Goal: Navigation & Orientation: Go to known website

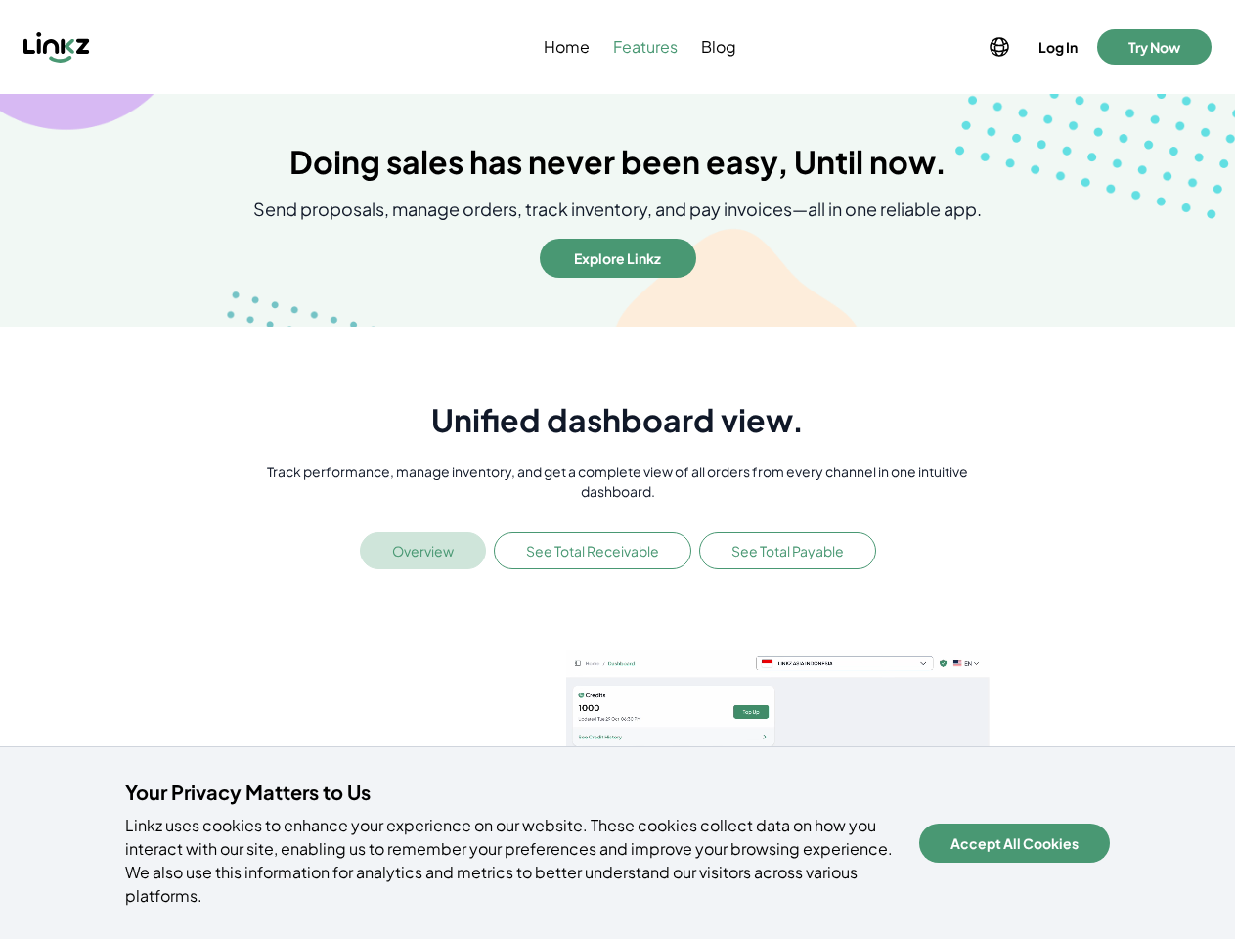
click at [617, 469] on p "Track performance, manage inventory, and get a complete view of all orders from…" at bounding box center [617, 481] width 746 height 39
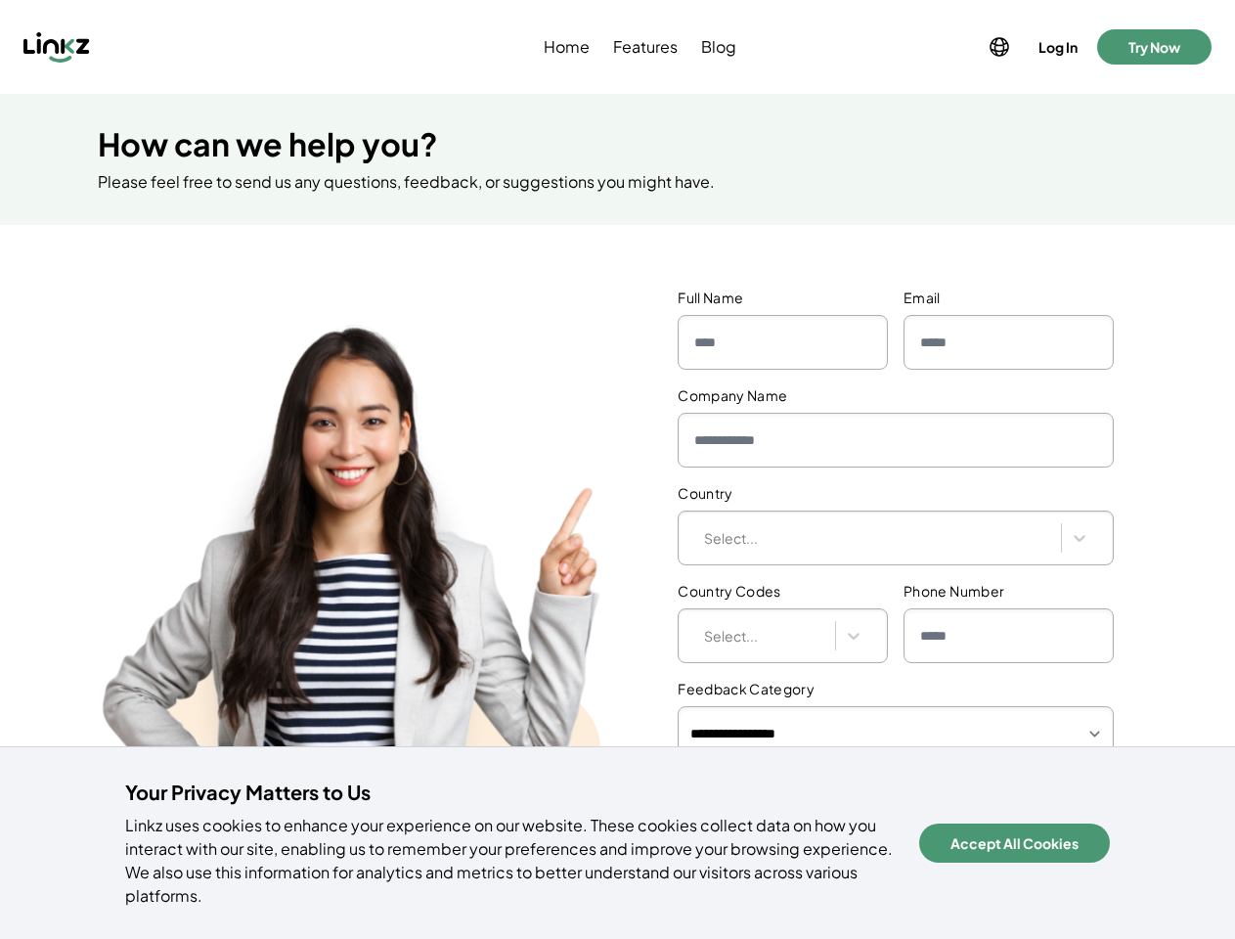
click at [617, 469] on div "**********" at bounding box center [617, 638] width 1235 height 765
click at [161, 47] on div at bounding box center [161, 46] width 276 height 31
click at [997, 47] on icon at bounding box center [999, 46] width 23 height 23
click at [1056, 47] on button "Log In" at bounding box center [1057, 46] width 47 height 27
click at [1154, 47] on button "Try Now" at bounding box center [1154, 46] width 114 height 35
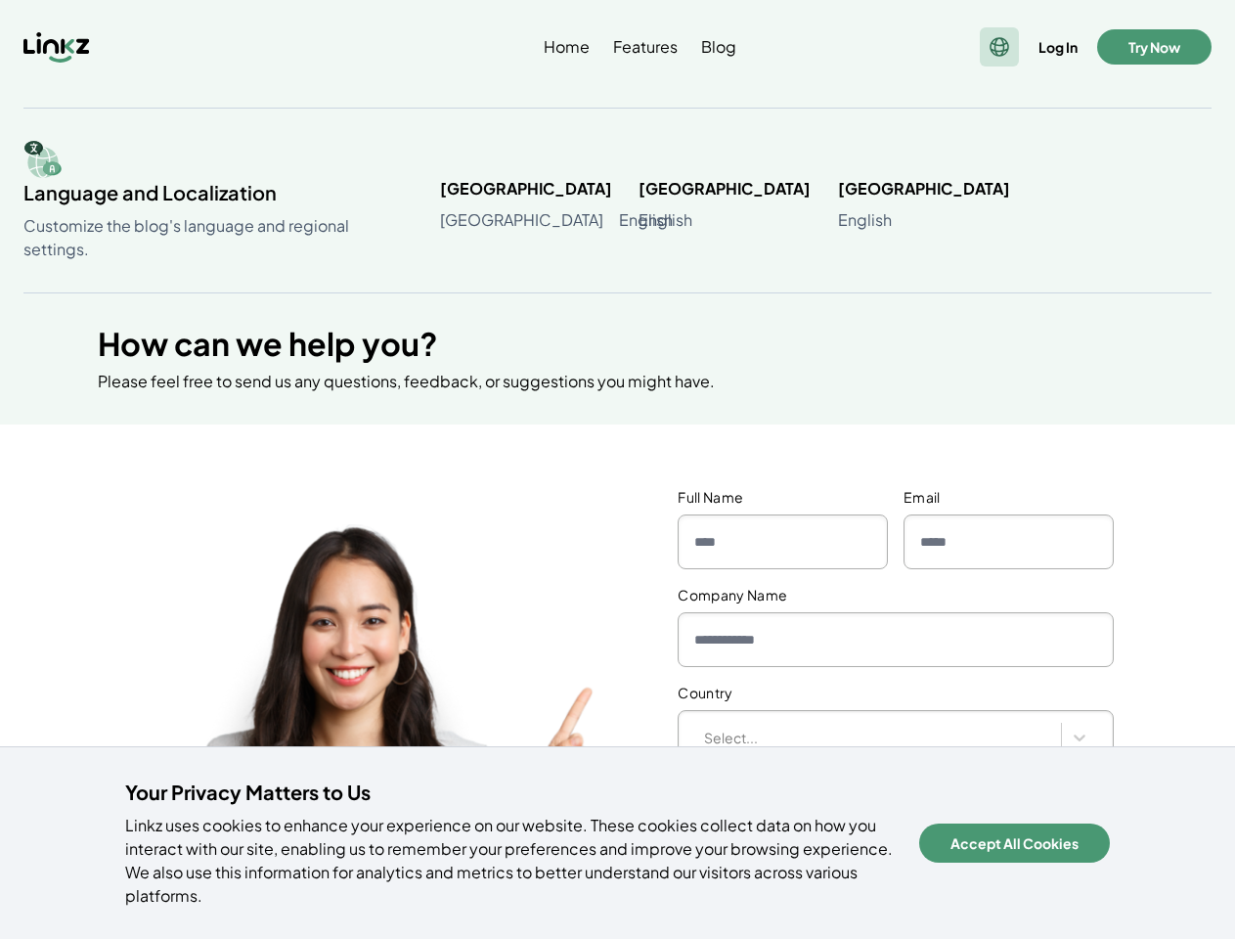
click at [1032, 855] on button "Accept All Cookies" at bounding box center [1014, 842] width 191 height 39
